Goal: Task Accomplishment & Management: Complete application form

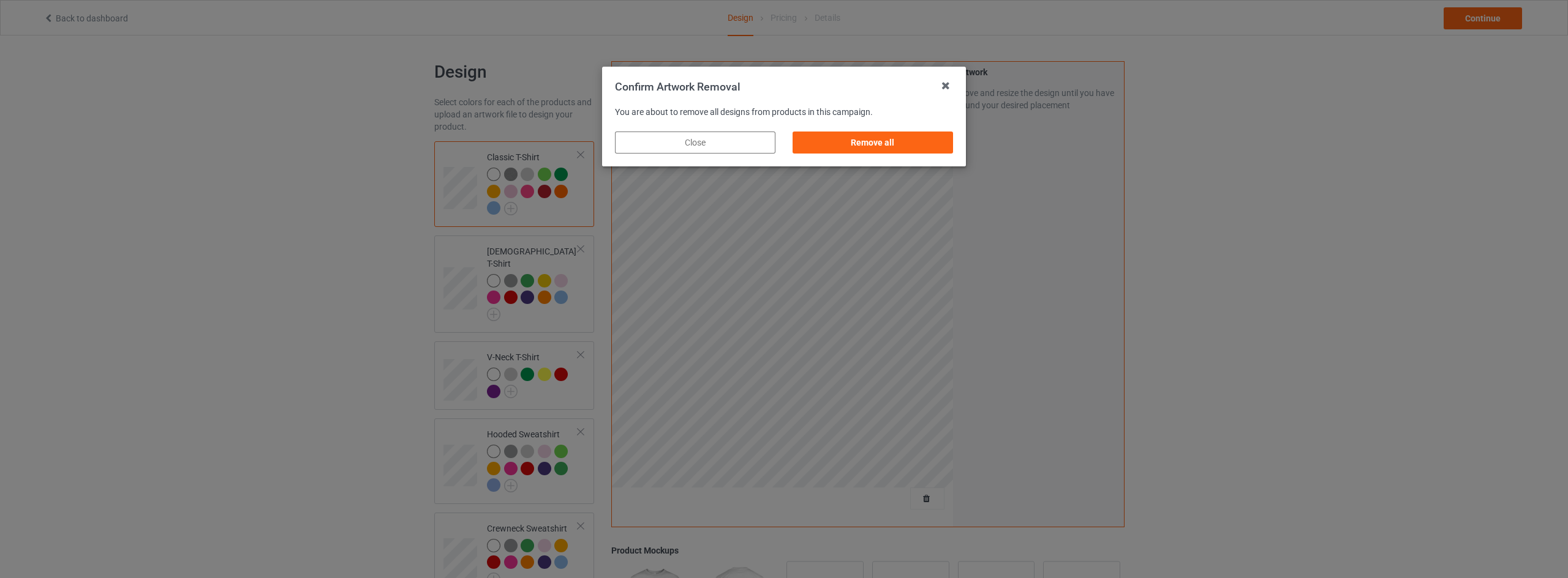
drag, startPoint x: 891, startPoint y: 147, endPoint x: 938, endPoint y: 157, distance: 48.1
click at [891, 146] on div "Remove all" at bounding box center [873, 142] width 161 height 22
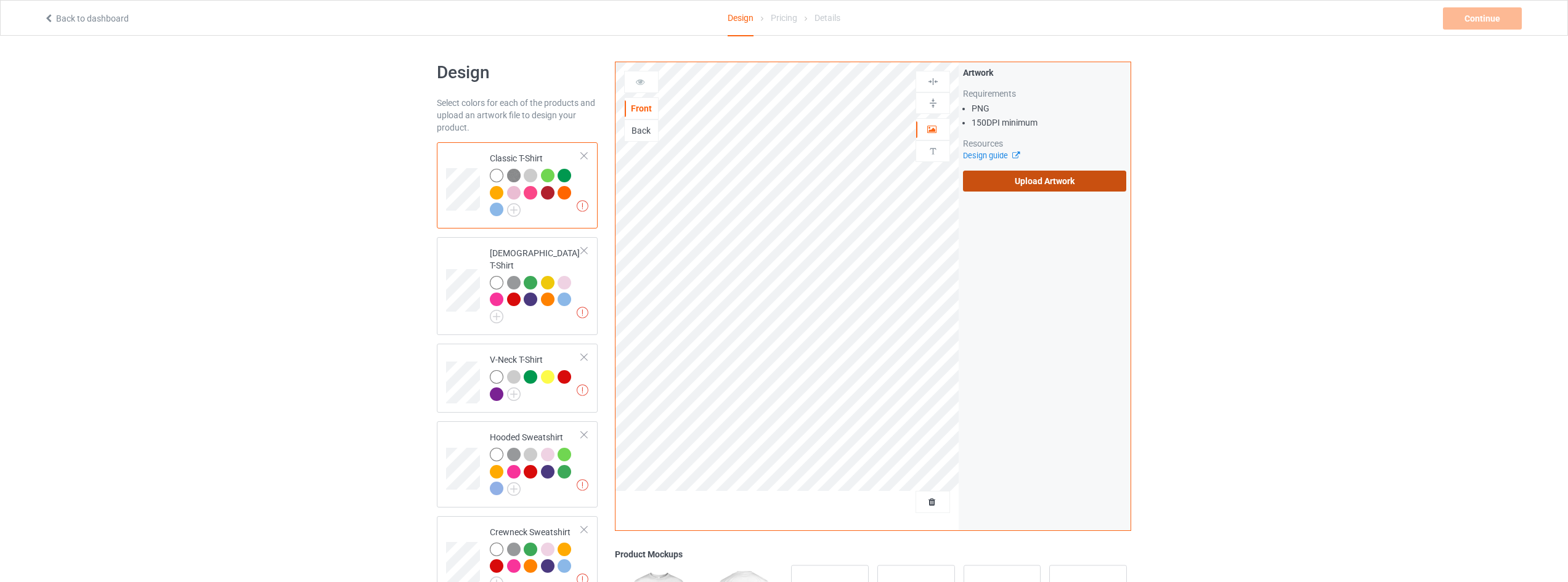
click at [1080, 183] on label "Upload Artwork" at bounding box center [1044, 181] width 163 height 21
click at [0, 0] on input "Upload Artwork" at bounding box center [0, 0] width 0 height 0
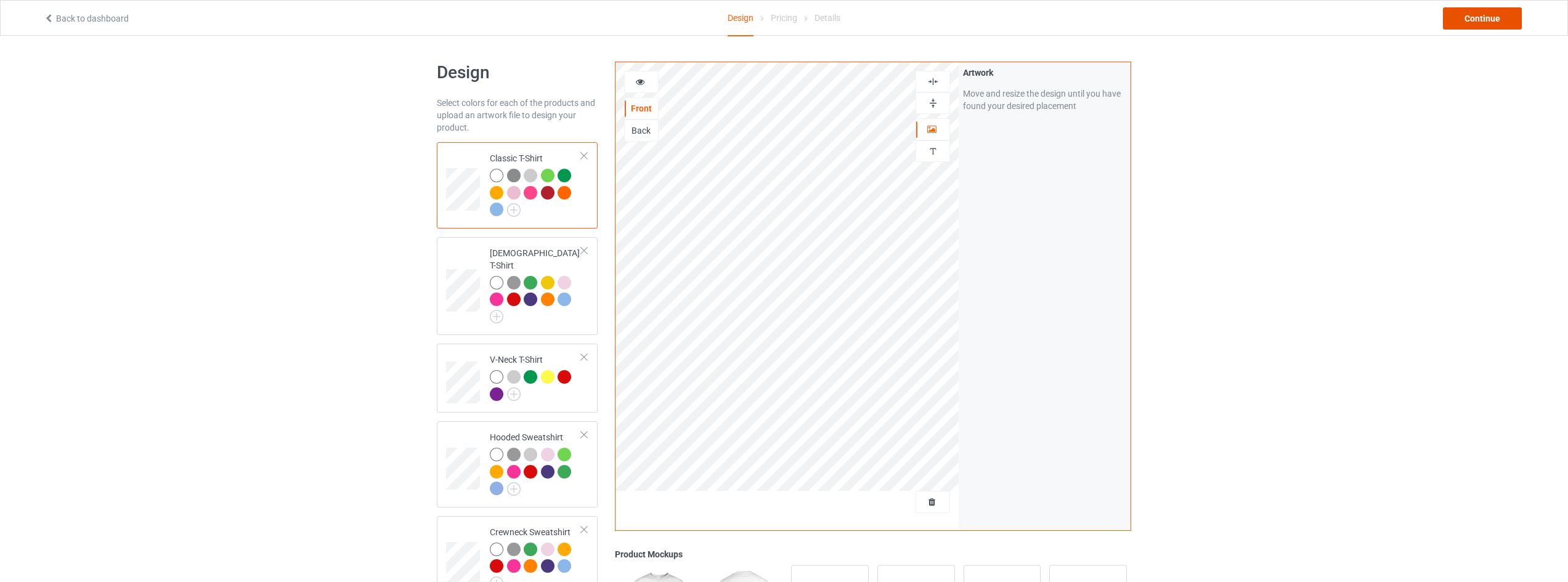
click at [1476, 21] on div "Continue" at bounding box center [1482, 19] width 79 height 22
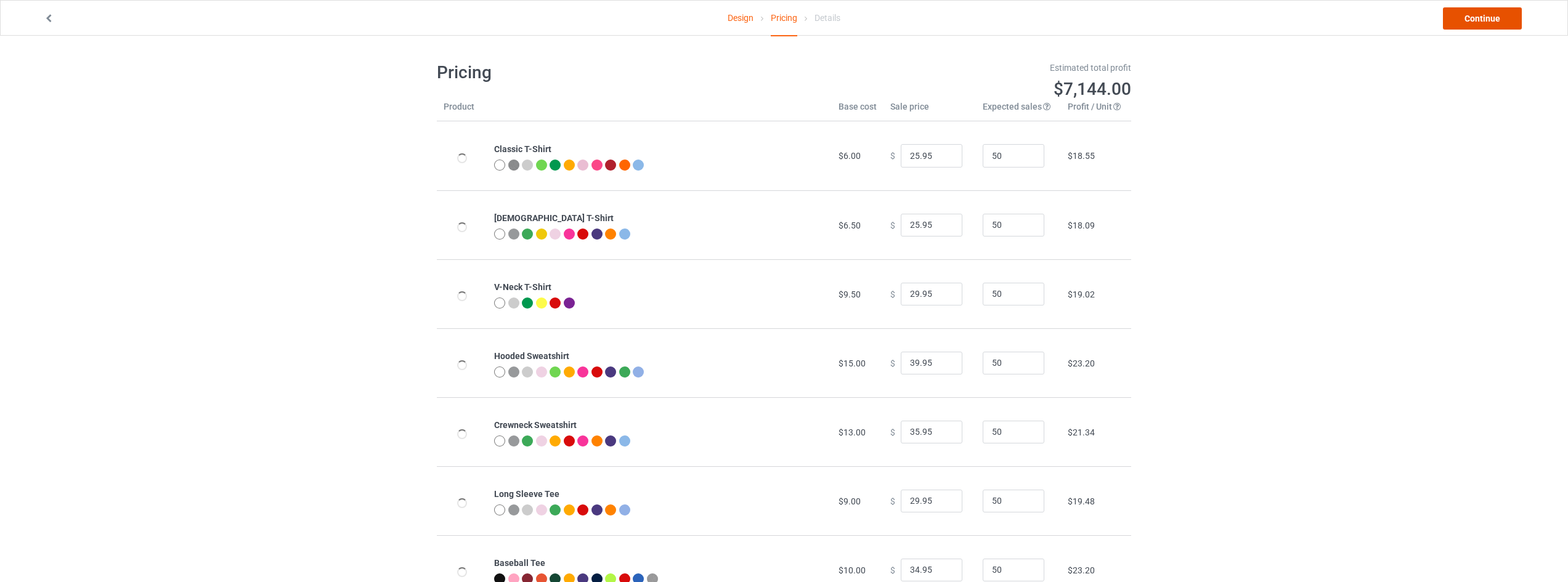
click at [1480, 19] on link "Continue" at bounding box center [1482, 19] width 79 height 22
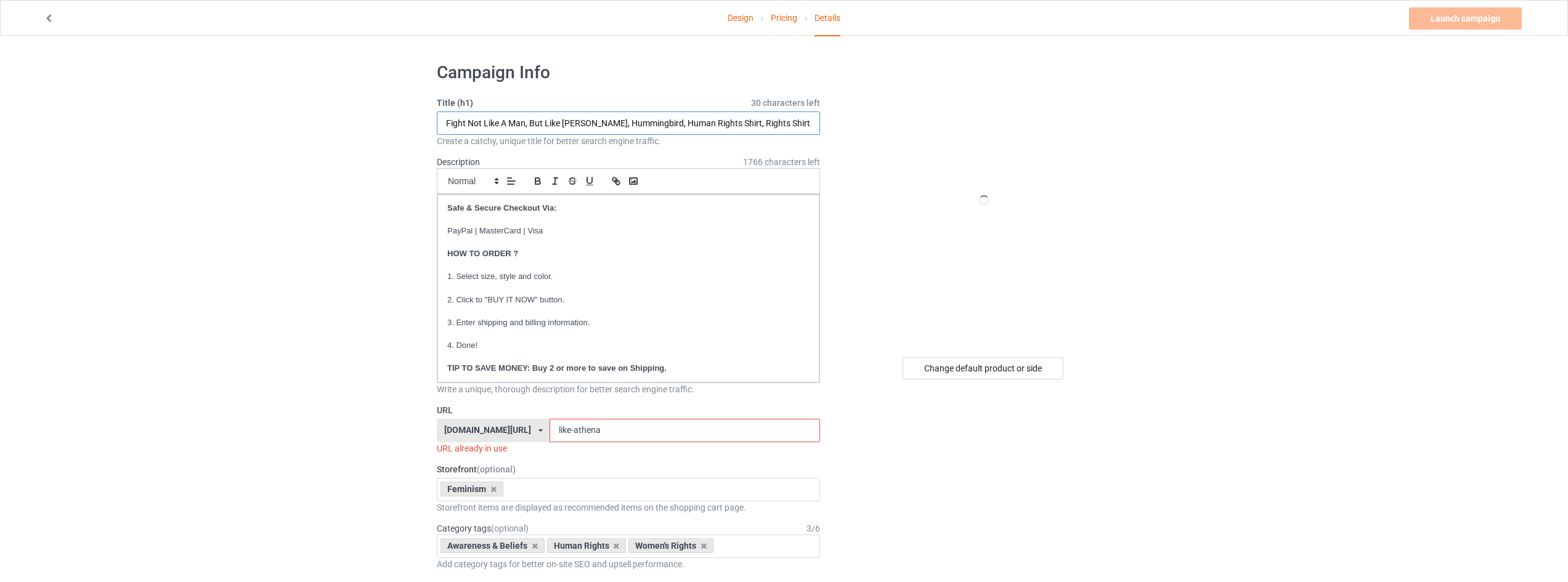
drag, startPoint x: 646, startPoint y: 122, endPoint x: 263, endPoint y: 121, distance: 383.0
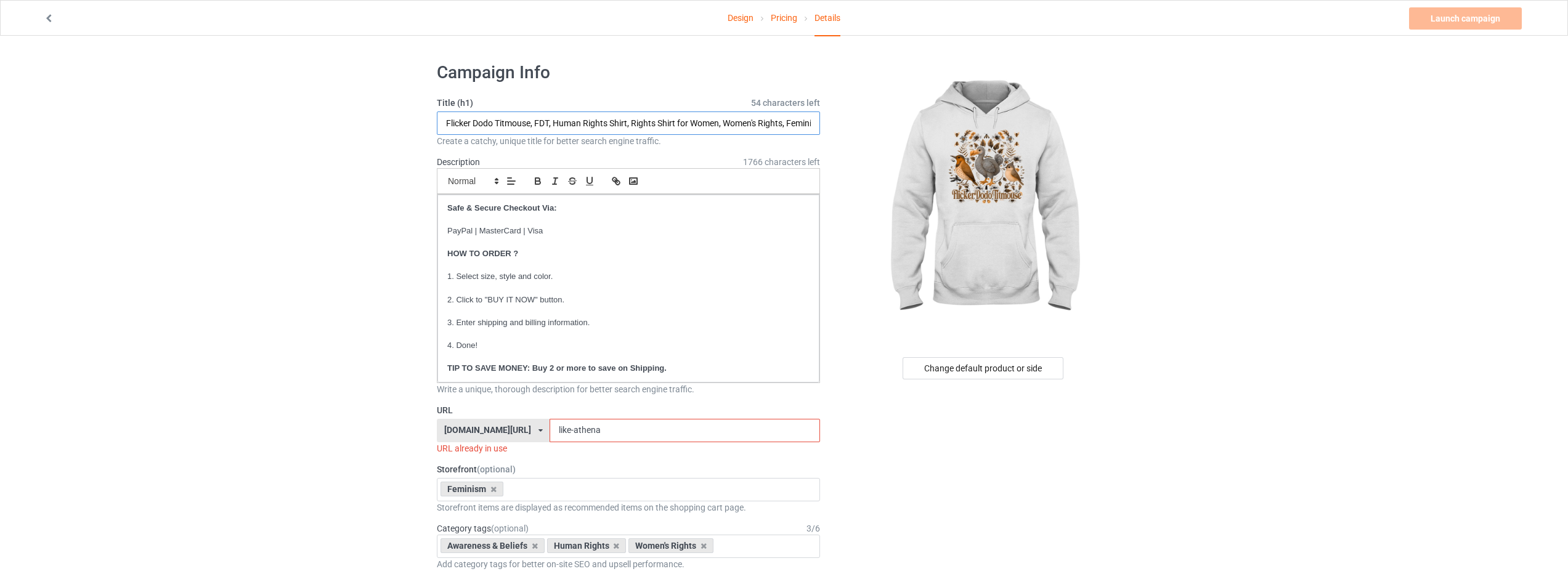
type input "Flicker Dodo Titmouse, FDT, Human Rights Shirt, Rights Shirt for Women, Women's…"
drag, startPoint x: 620, startPoint y: 426, endPoint x: 352, endPoint y: 418, distance: 268.1
click at [1037, 375] on div "Change default product or side" at bounding box center [983, 368] width 161 height 22
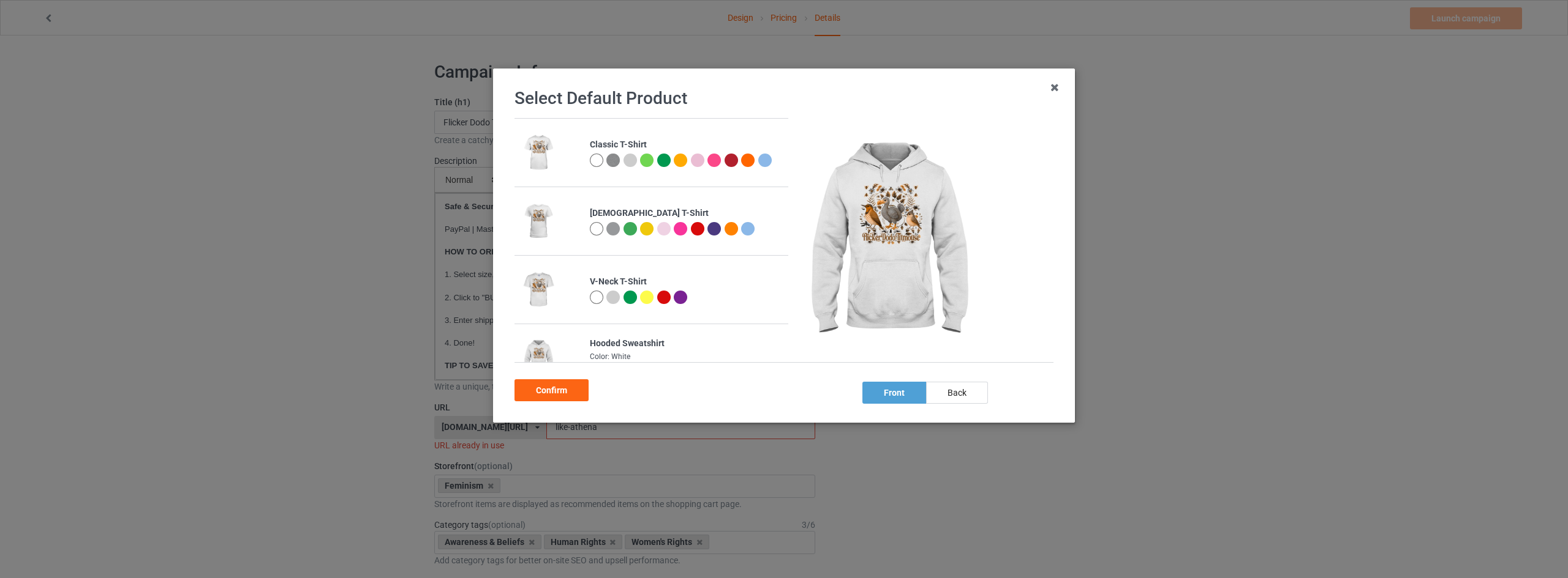
click at [596, 154] on div at bounding box center [596, 161] width 13 height 13
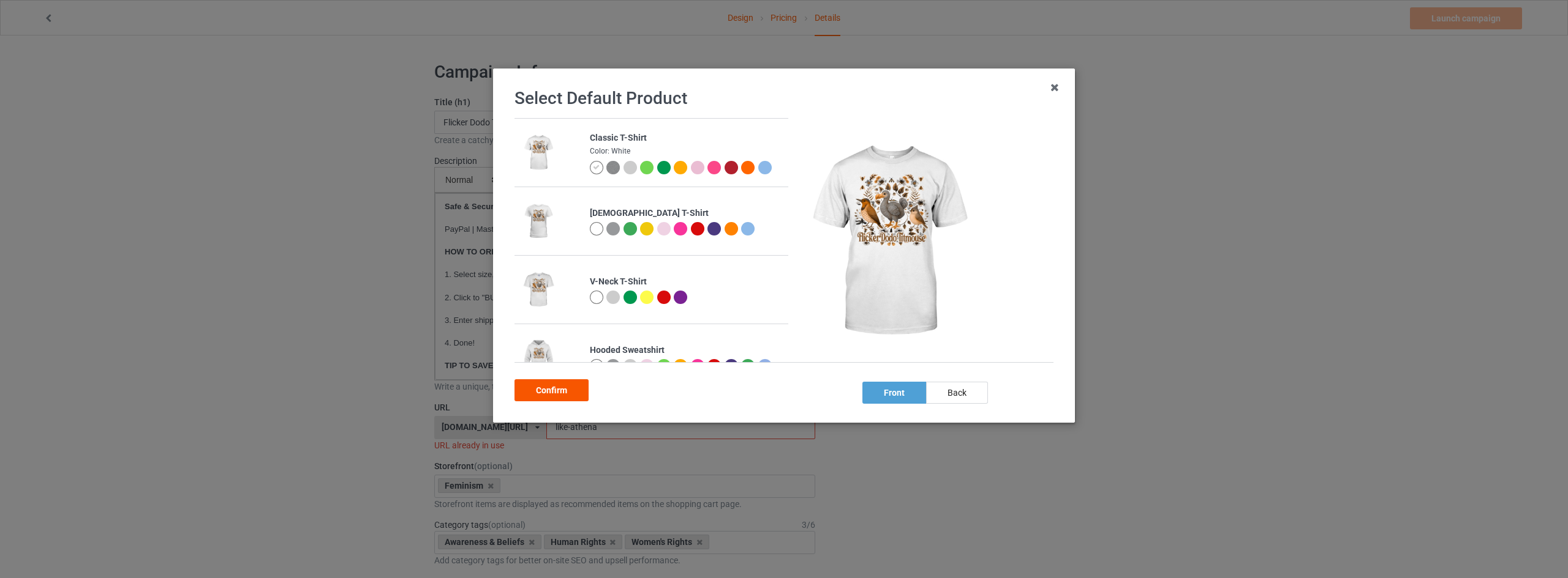
click at [569, 393] on div "Confirm" at bounding box center [551, 391] width 75 height 22
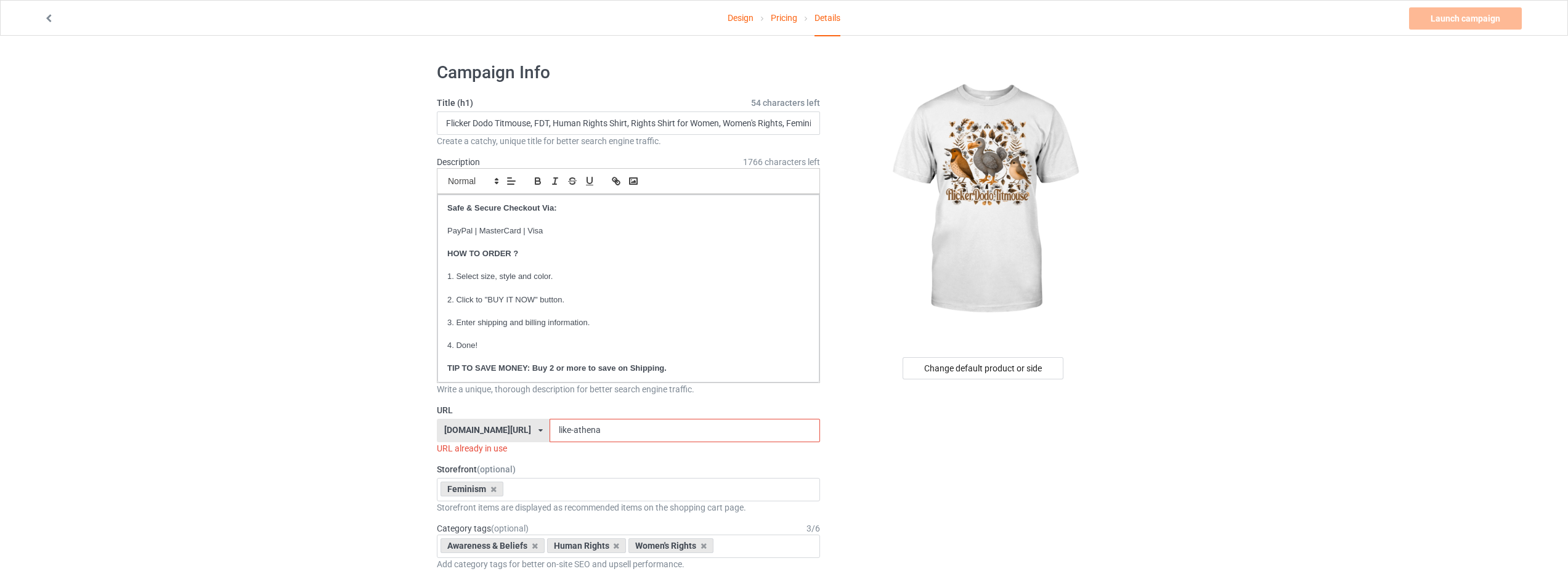
drag, startPoint x: 630, startPoint y: 426, endPoint x: 508, endPoint y: 418, distance: 122.3
click at [508, 418] on div "URL [DOMAIN_NAME][URL] [DOMAIN_NAME][URL] [DOMAIN_NAME][URL] [DOMAIN_NAME][URL]…" at bounding box center [628, 430] width 383 height 51
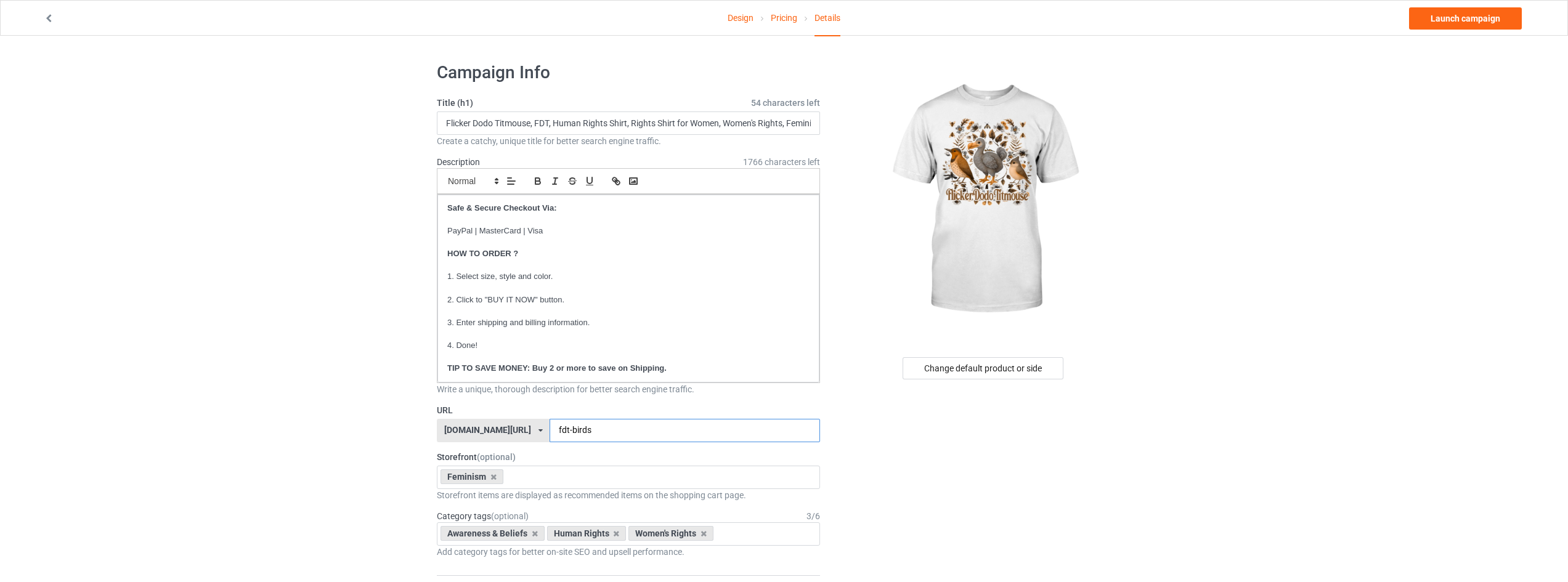
type input "fdt-birds"
click at [1451, 19] on link "Launch campaign" at bounding box center [1465, 19] width 113 height 22
